Goal: Information Seeking & Learning: Learn about a topic

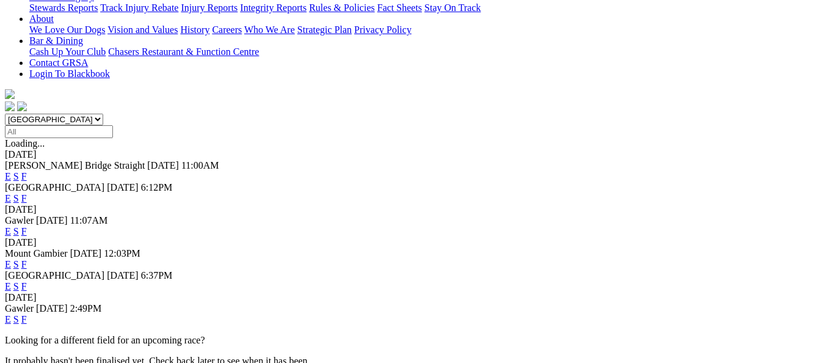
scroll to position [305, 0]
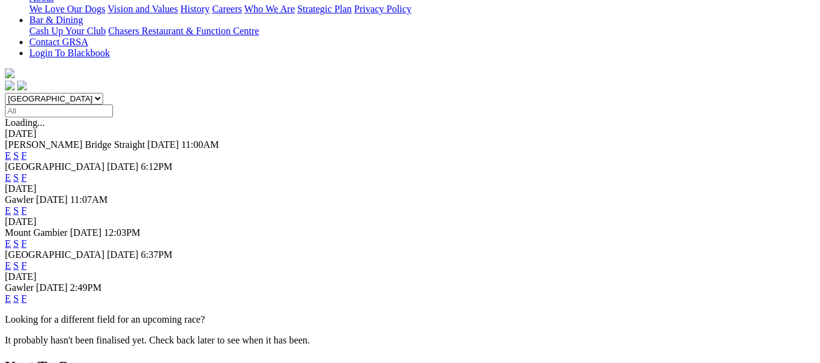
click at [27, 260] on link "F" at bounding box center [23, 265] width 5 height 10
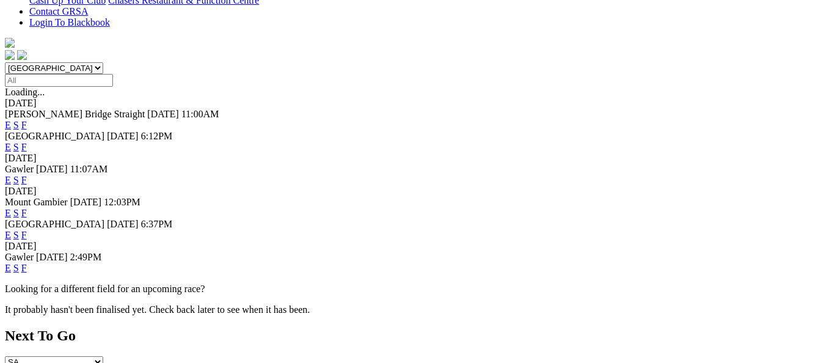
scroll to position [366, 0]
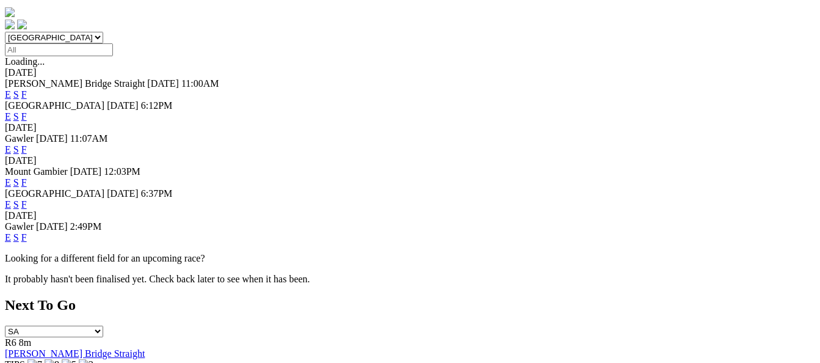
click at [11, 199] on link "E" at bounding box center [8, 204] width 6 height 10
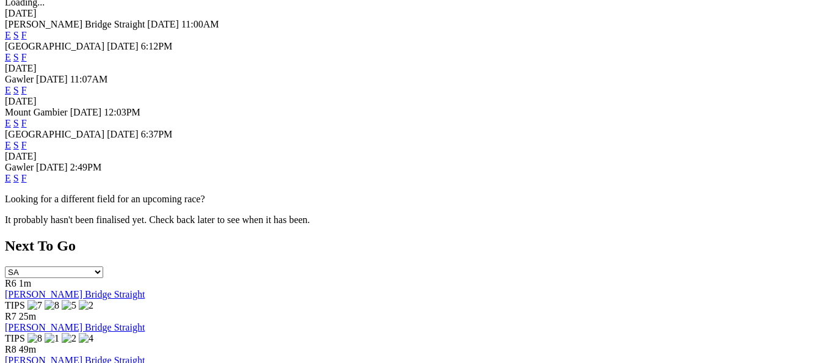
scroll to position [427, 0]
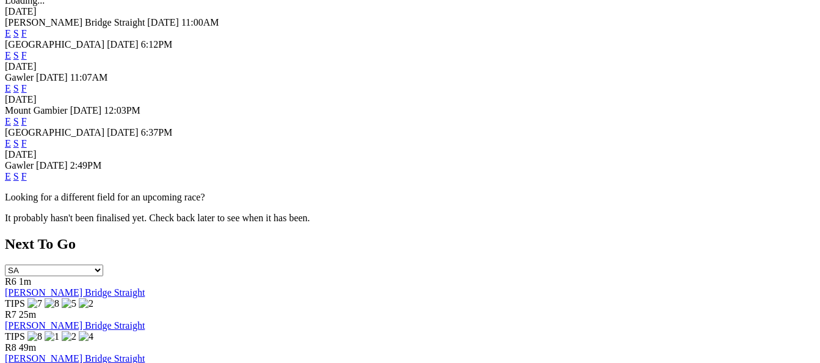
click at [27, 171] on link "F" at bounding box center [23, 176] width 5 height 10
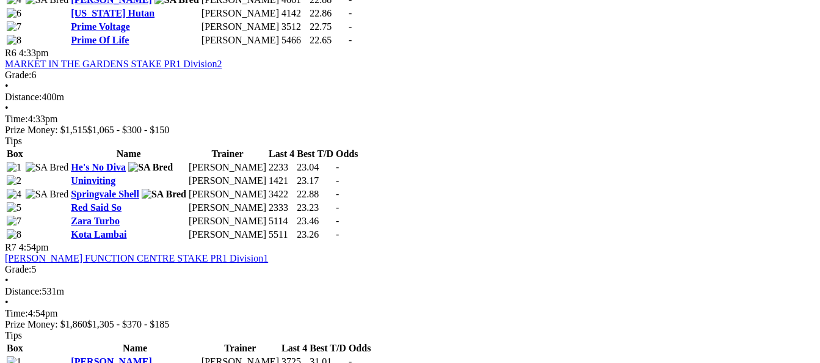
scroll to position [1588, 0]
